Goal: Navigation & Orientation: Find specific page/section

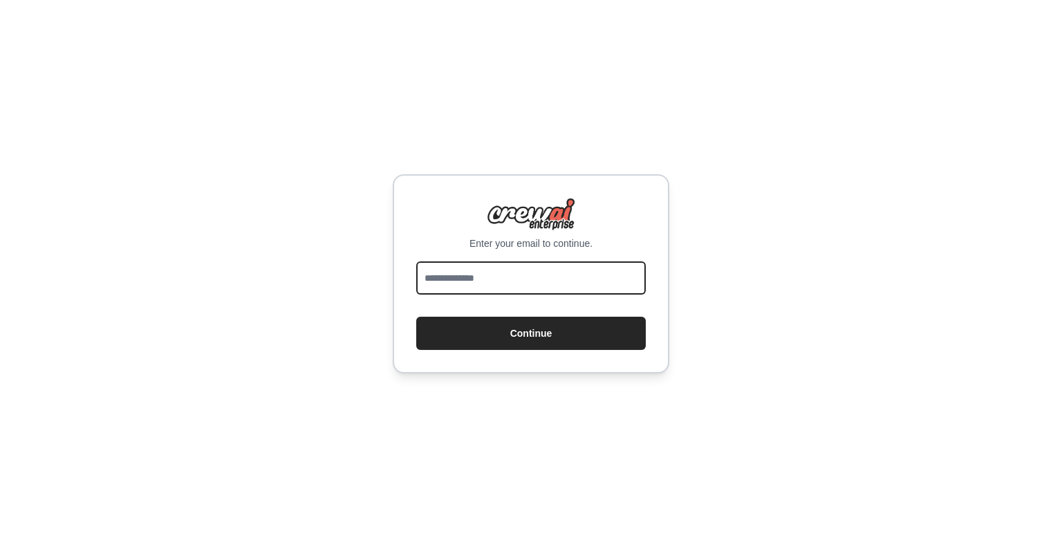
click at [538, 268] on input "email" at bounding box center [530, 277] width 229 height 33
type input "**********"
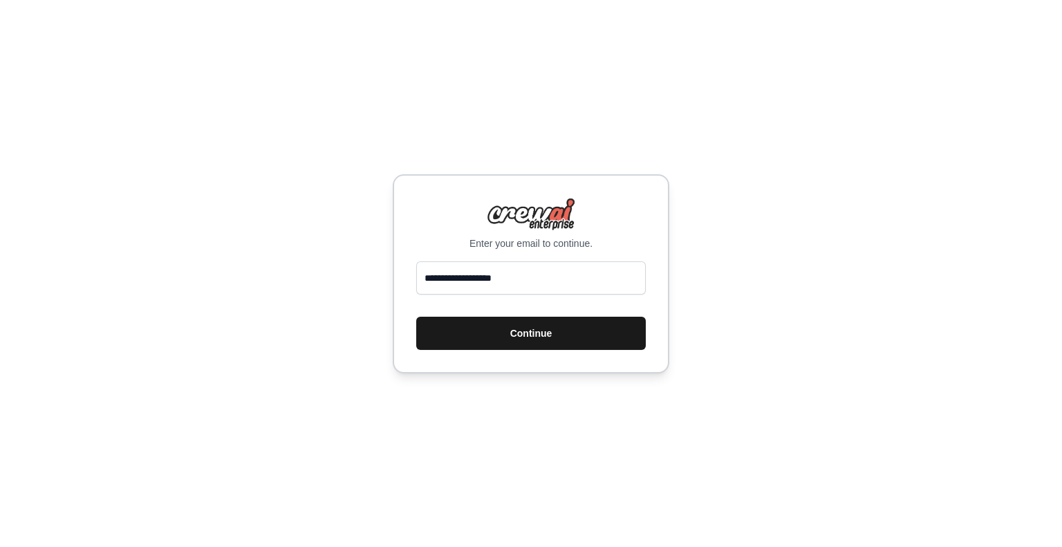
click at [560, 332] on button "Continue" at bounding box center [530, 333] width 229 height 33
click at [531, 336] on button "Continue" at bounding box center [530, 333] width 229 height 33
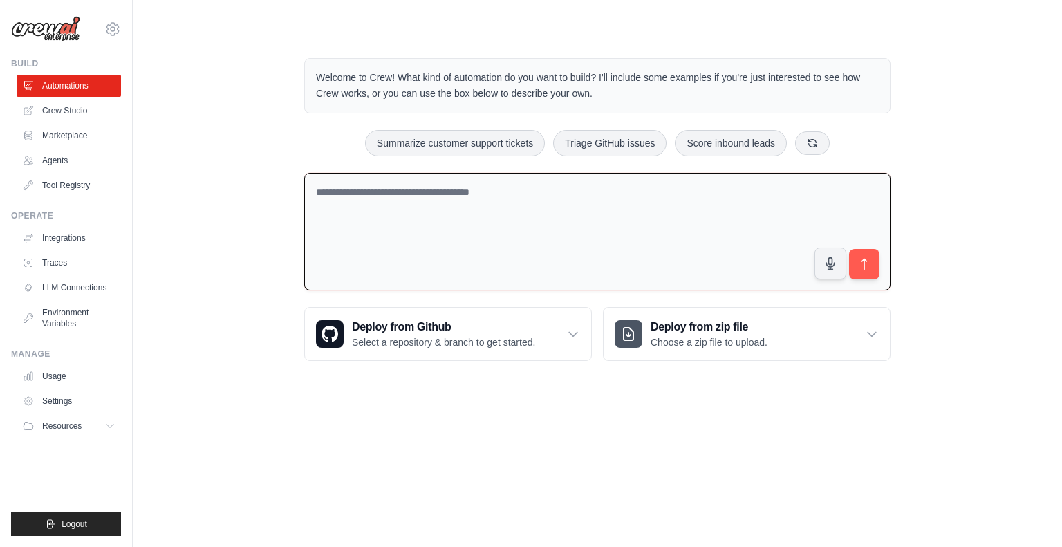
click at [643, 194] on textarea at bounding box center [597, 232] width 586 height 118
click at [611, 415] on body "[EMAIL_ADDRESS][DOMAIN_NAME] Settings Build Automations Crew Studio" at bounding box center [531, 273] width 1062 height 547
click at [556, 218] on textarea at bounding box center [597, 232] width 586 height 118
drag, startPoint x: 628, startPoint y: 400, endPoint x: 667, endPoint y: 327, distance: 83.2
click at [630, 398] on body "[EMAIL_ADDRESS][DOMAIN_NAME] Settings Build Automations Crew Studio" at bounding box center [531, 273] width 1062 height 547
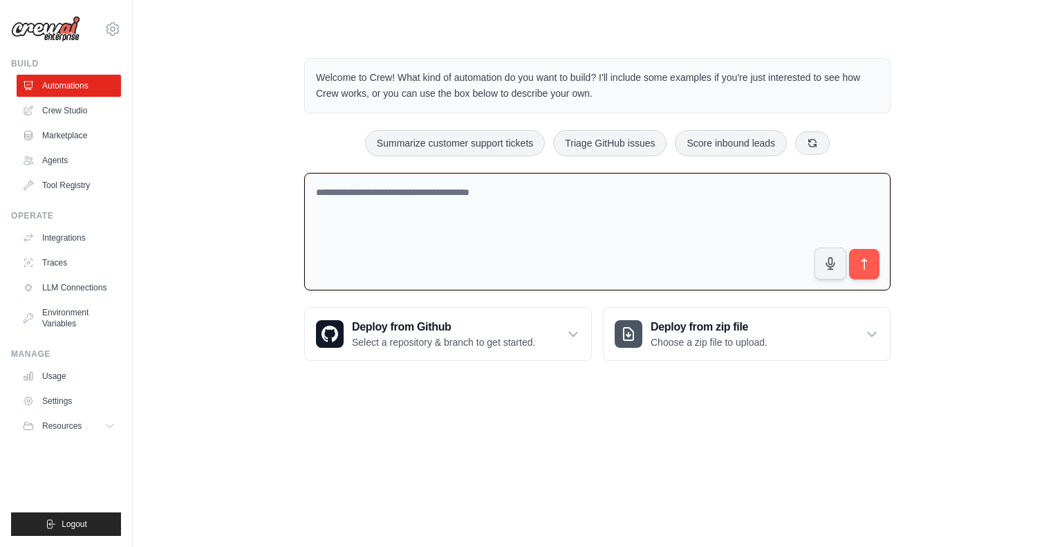
click at [686, 211] on textarea at bounding box center [597, 232] width 586 height 118
drag, startPoint x: 435, startPoint y: 413, endPoint x: 460, endPoint y: 326, distance: 90.1
click at [438, 408] on body "[EMAIL_ADDRESS][DOMAIN_NAME] Settings Build Automations Crew Studio" at bounding box center [531, 273] width 1062 height 547
click at [467, 240] on textarea at bounding box center [597, 232] width 586 height 118
click at [658, 251] on textarea at bounding box center [597, 232] width 586 height 118
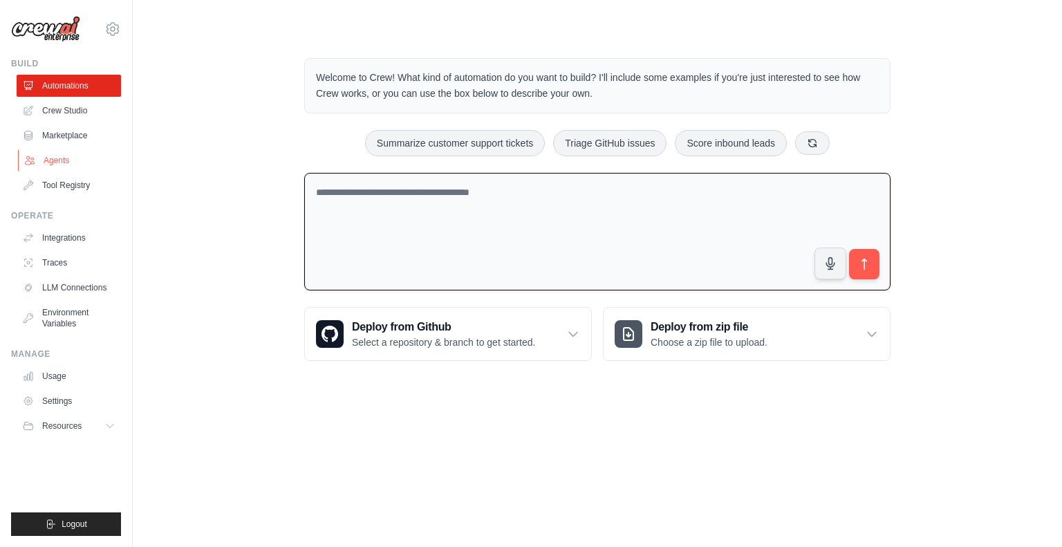
click at [59, 158] on link "Agents" at bounding box center [70, 160] width 104 height 22
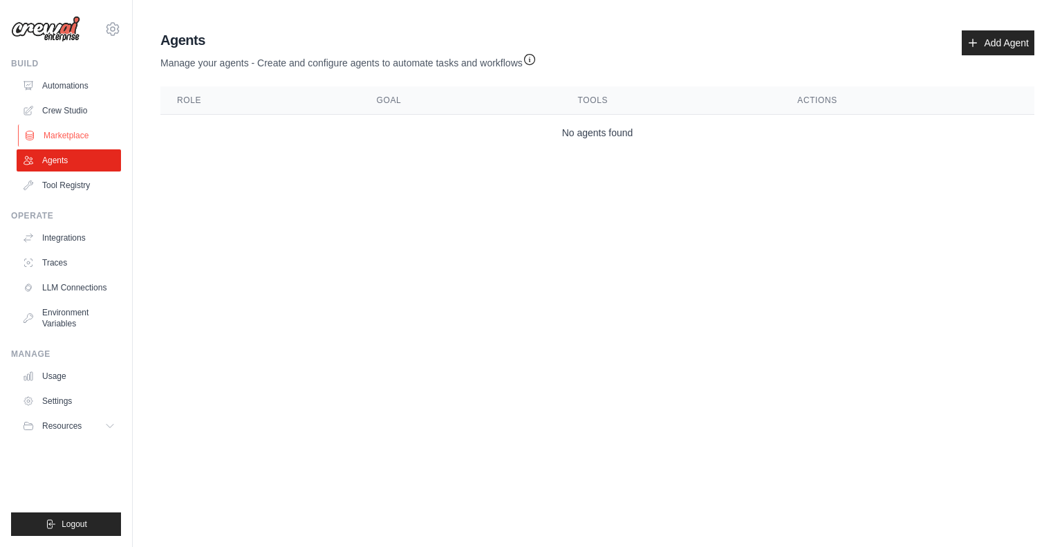
click at [61, 132] on link "Marketplace" at bounding box center [70, 135] width 104 height 22
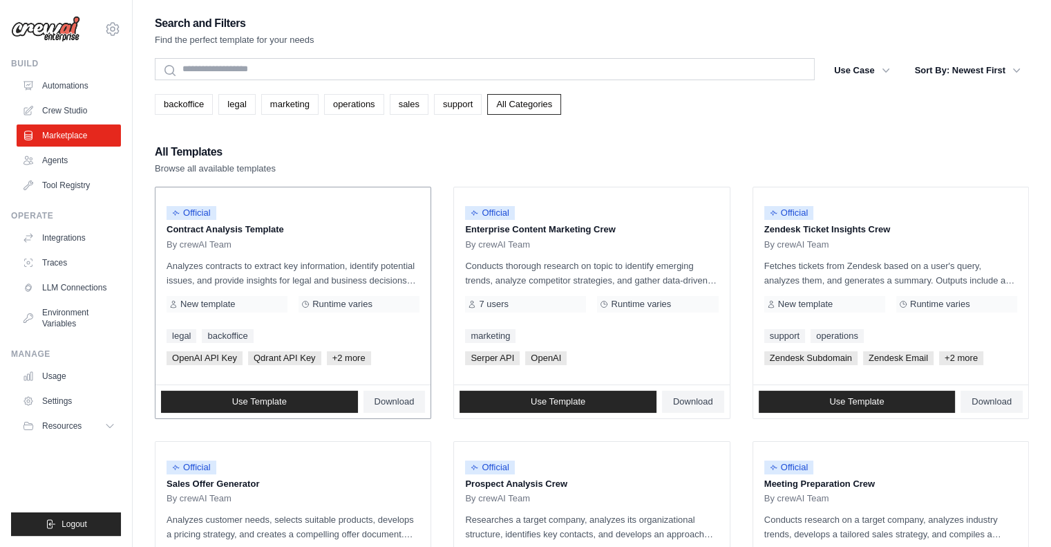
scroll to position [460, 0]
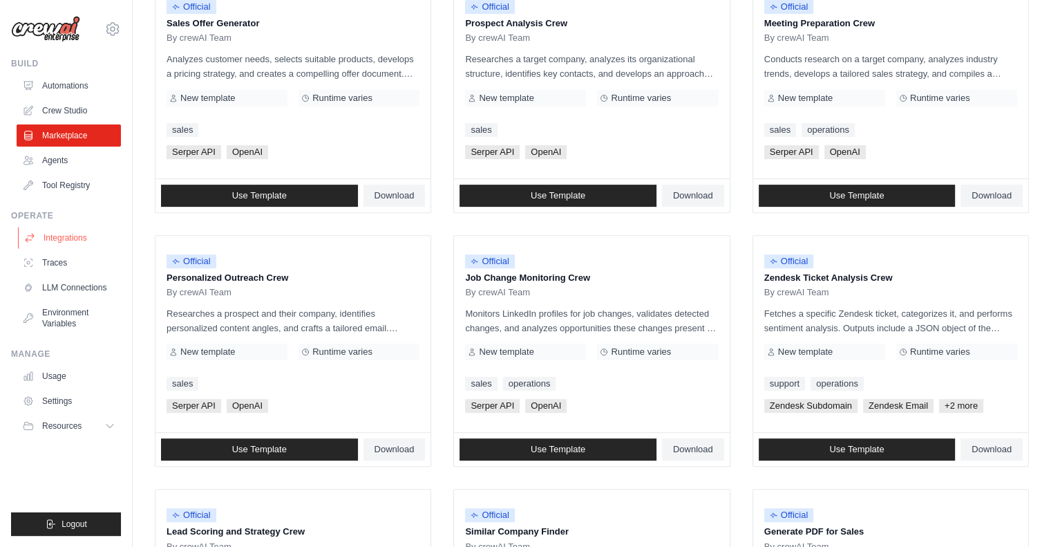
click at [64, 244] on link "Integrations" at bounding box center [70, 238] width 104 height 22
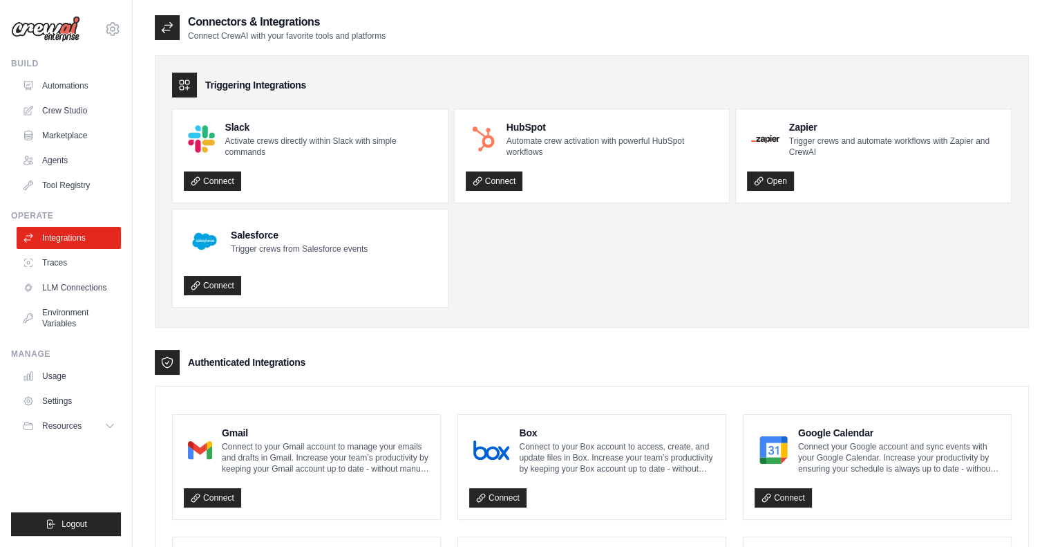
click at [503, 242] on ul "Slack Activate crews directly within Slack with simple commands Connect HubSpot…" at bounding box center [592, 208] width 840 height 199
